Goal: Task Accomplishment & Management: Manage account settings

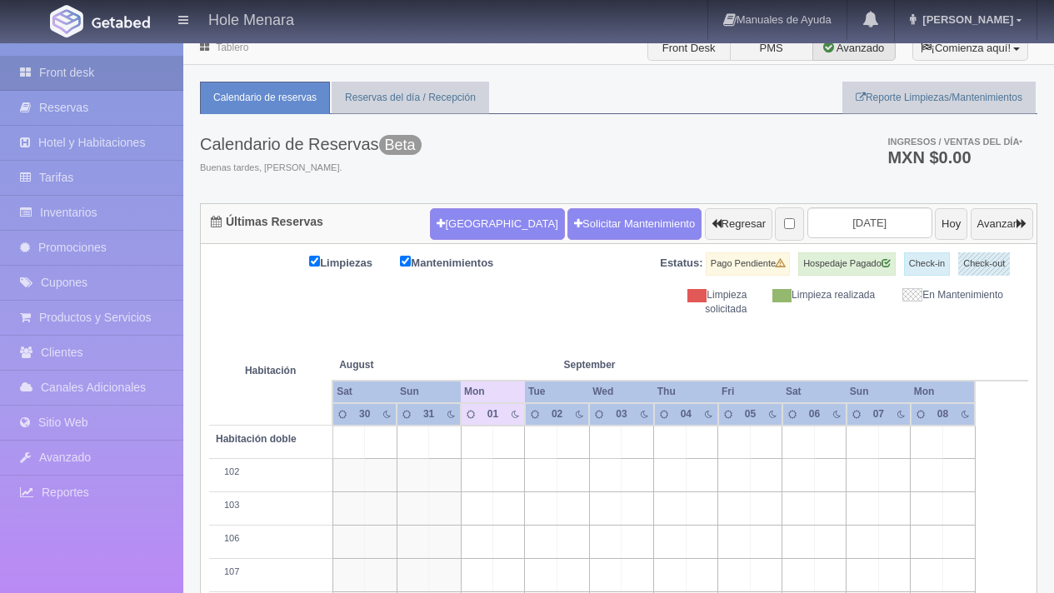
scroll to position [13, 0]
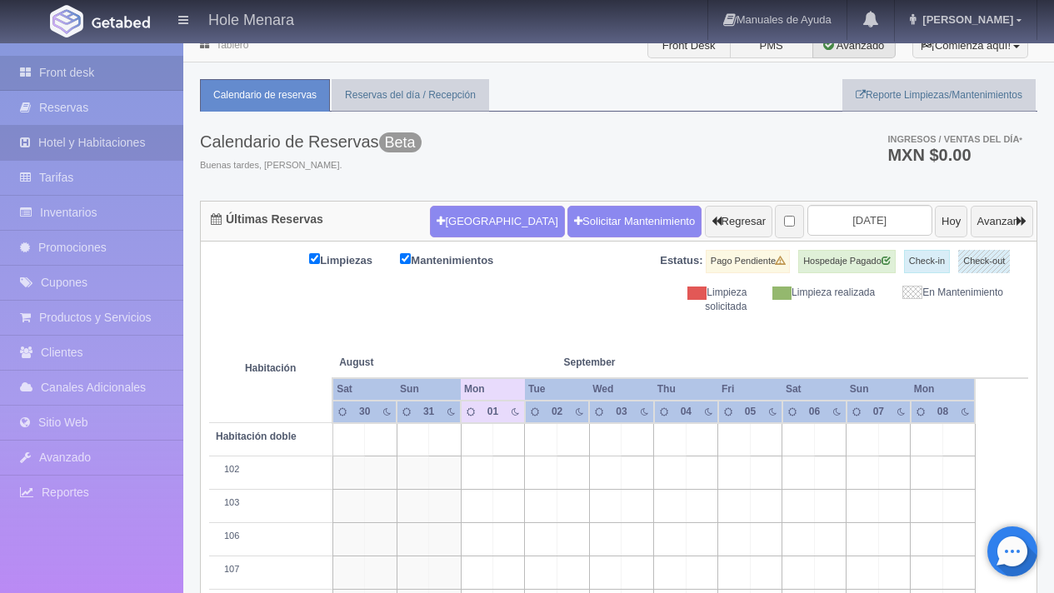
click at [85, 141] on link "Hotel y Habitaciones" at bounding box center [91, 143] width 183 height 34
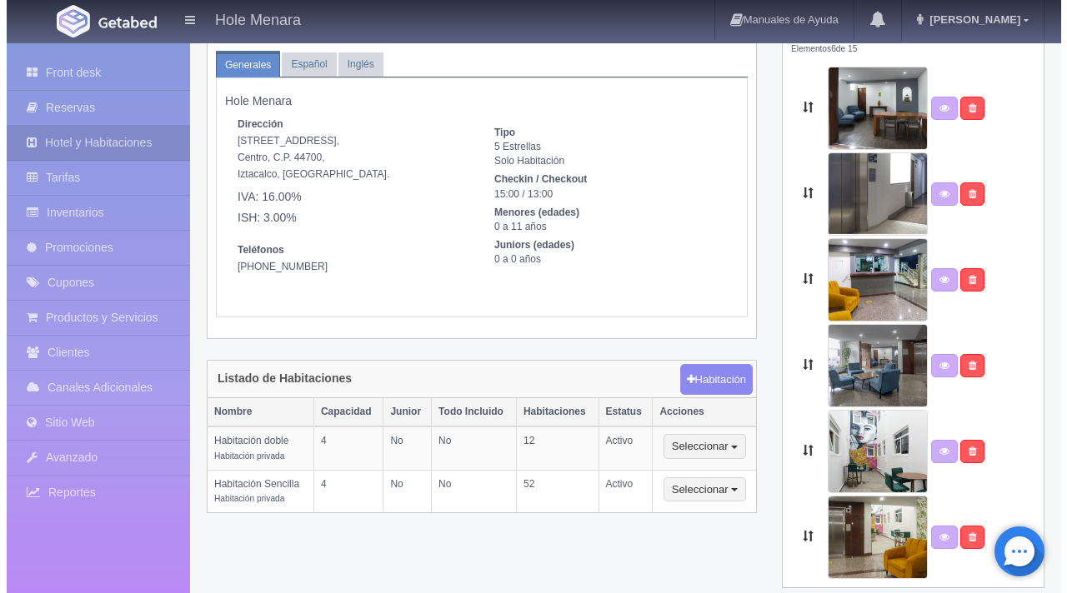
scroll to position [96, 0]
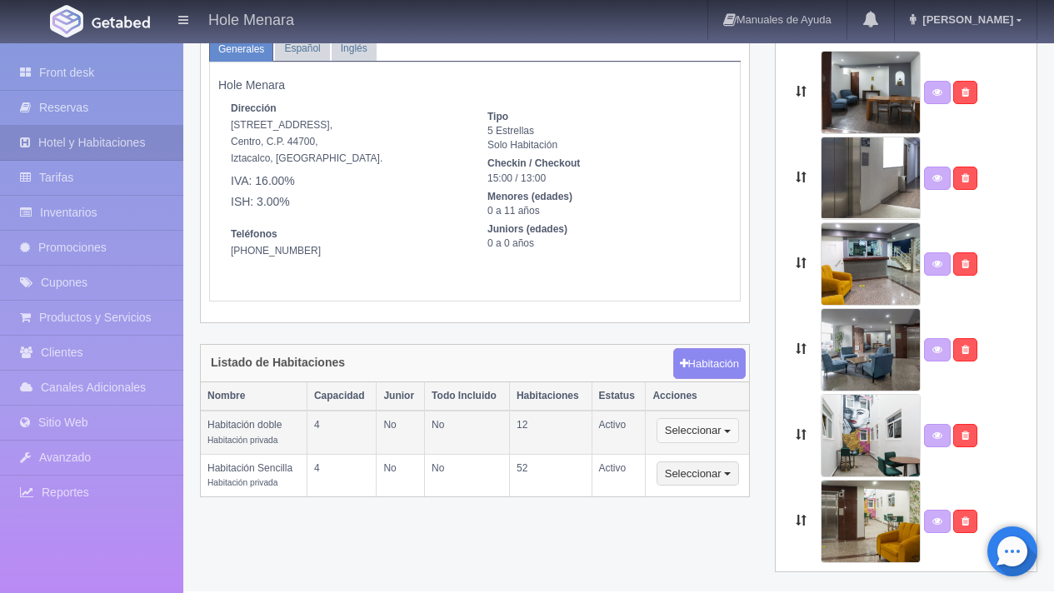
click at [736, 426] on button "Seleccionar" at bounding box center [698, 430] width 83 height 25
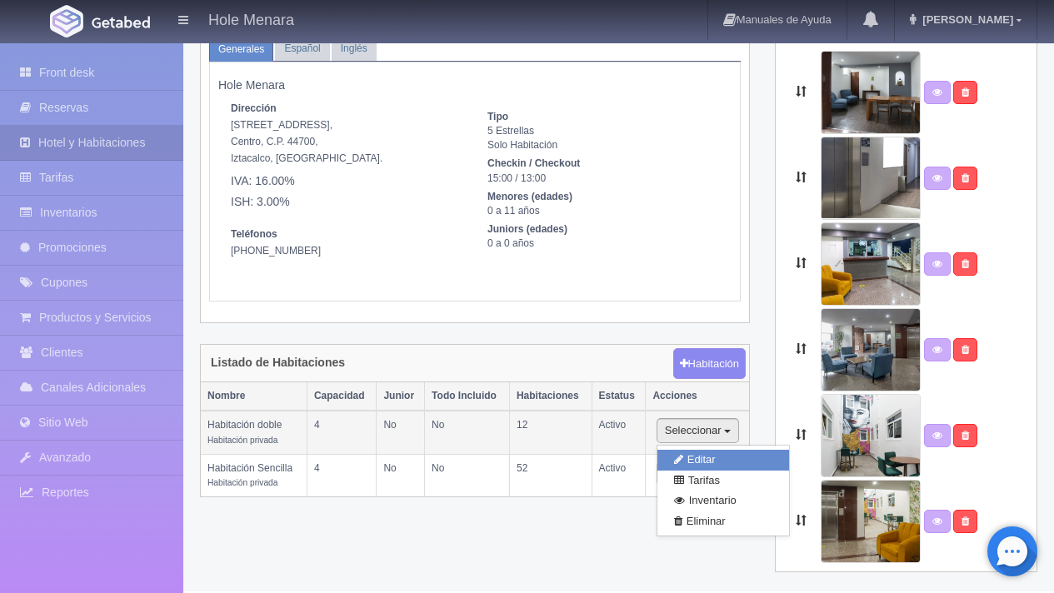
click at [738, 452] on link "Editar" at bounding box center [724, 460] width 132 height 21
select select "Habitación privada"
select select "Rango"
select select "2"
select select "4"
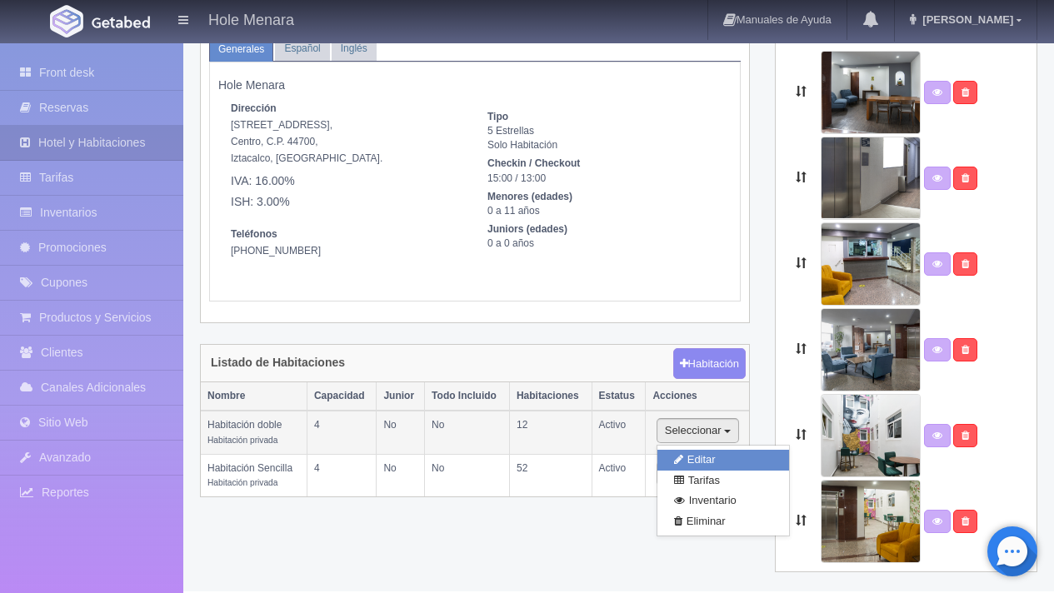
select select "1"
select select "Ocupacion"
radio input "true"
select select "3"
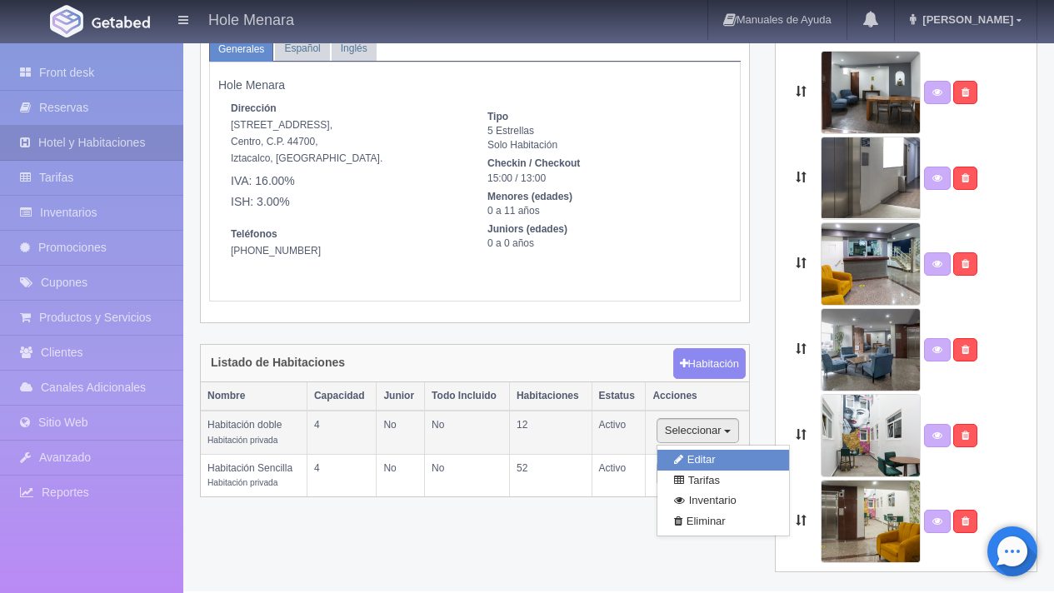
select select "2"
radio input "true"
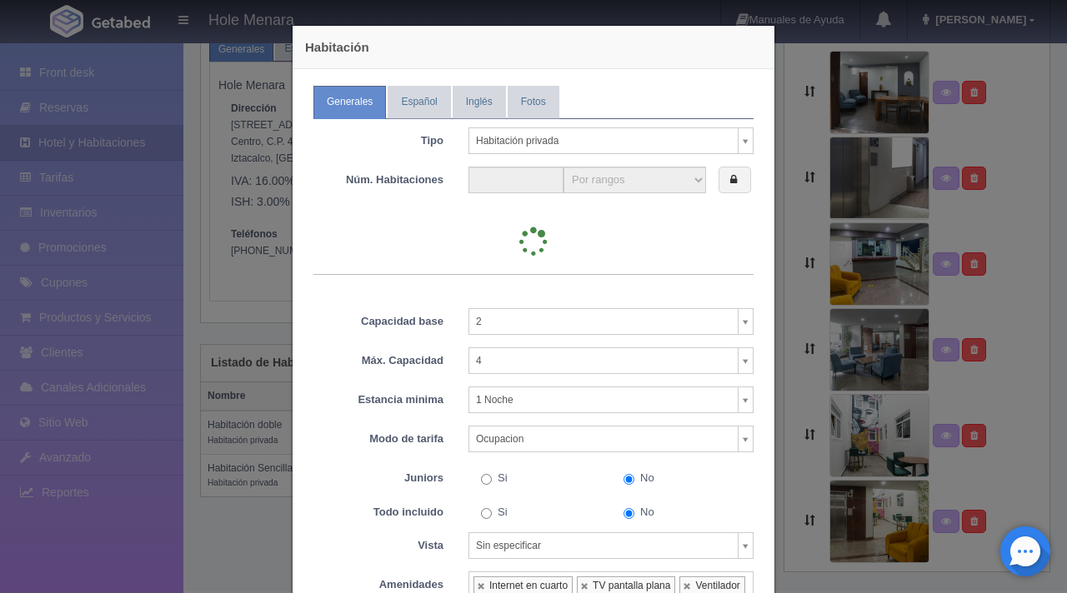
type input "12"
select select "2"
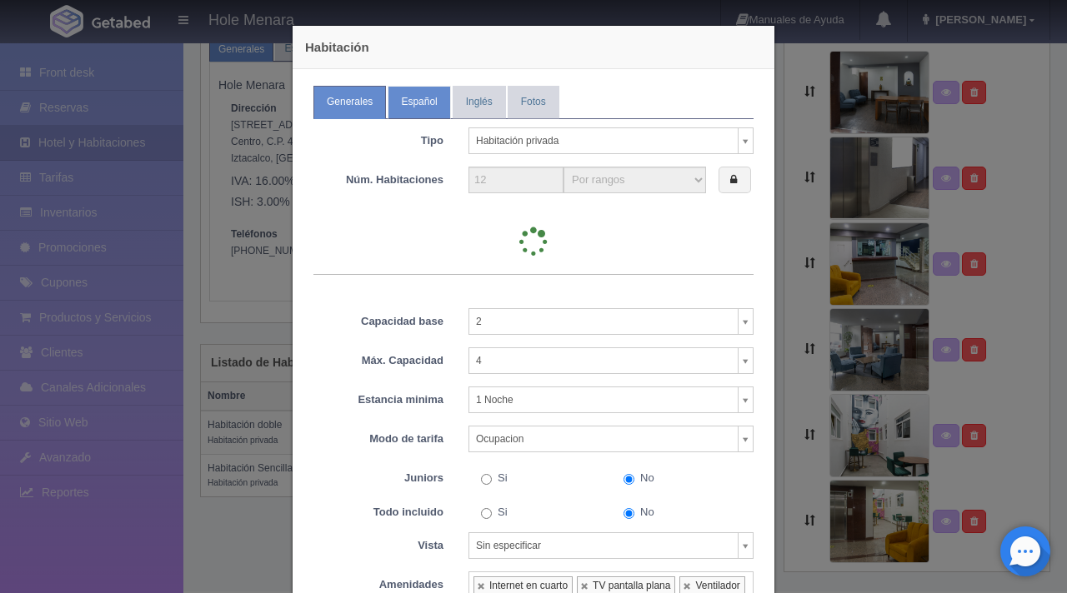
select select "2"
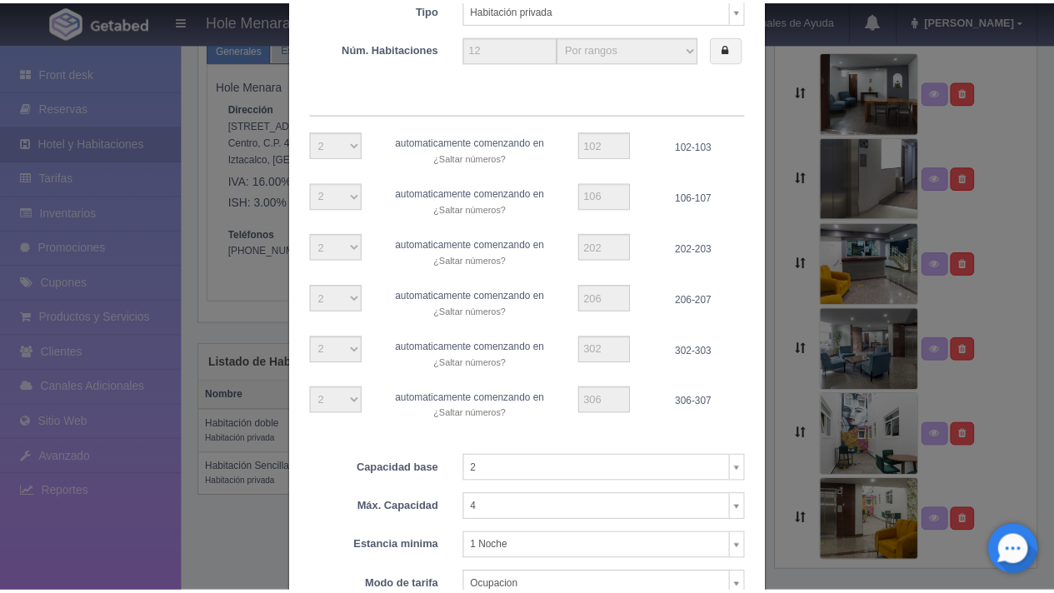
scroll to position [148, 0]
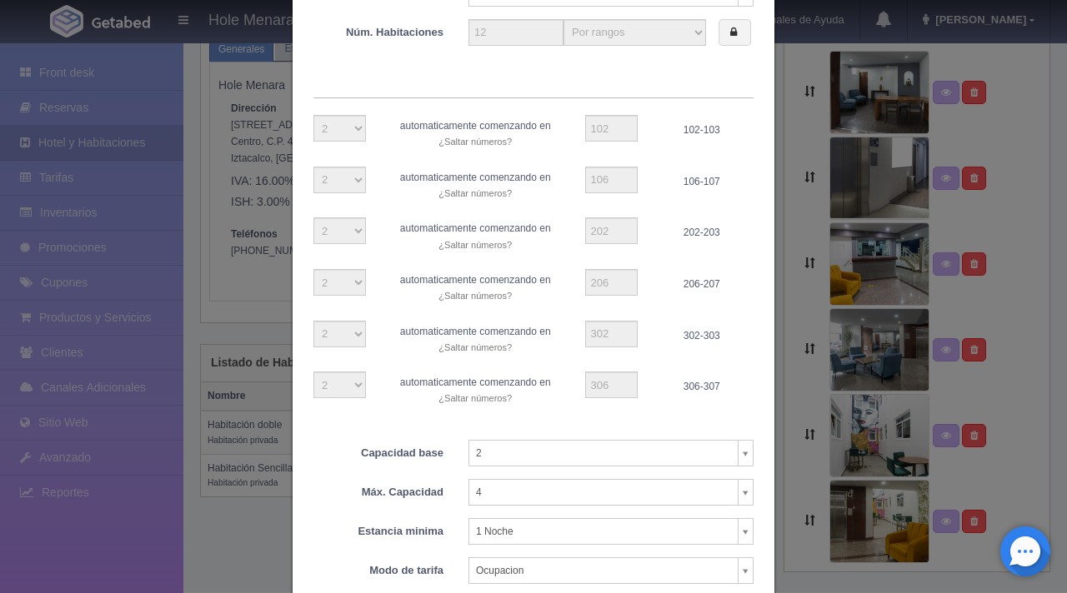
click at [799, 65] on div "Habitación Generales Español Inglés Fotos Tipo Habitación privada Habitación pr…" at bounding box center [533, 296] width 1067 height 593
